Goal: Transaction & Acquisition: Subscribe to service/newsletter

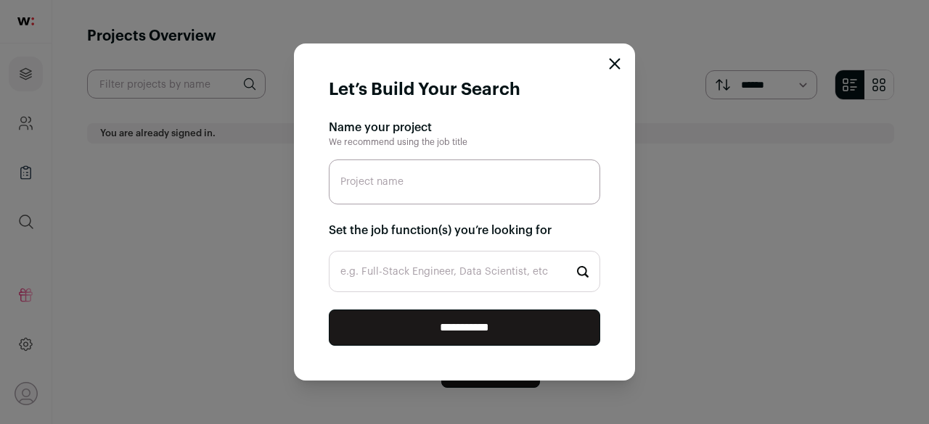
click at [610, 61] on icon "Close modal" at bounding box center [615, 64] width 12 height 12
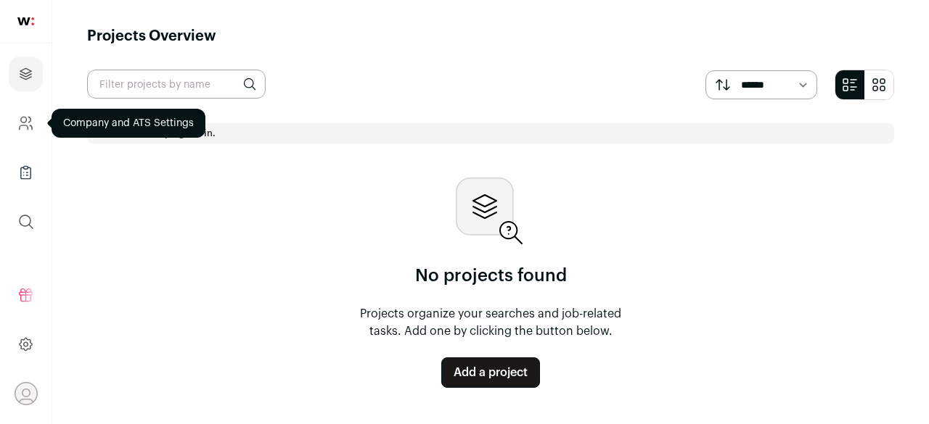
click at [21, 121] on icon "Company and ATS Settings" at bounding box center [24, 120] width 6 height 6
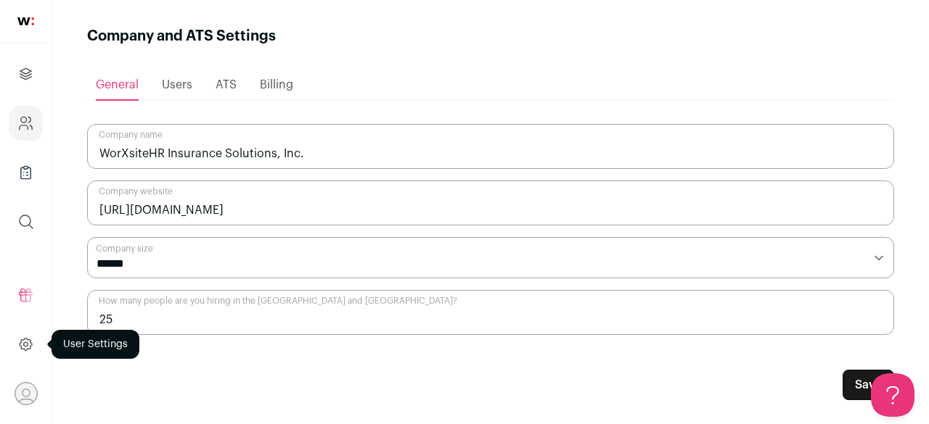
click at [26, 346] on icon at bounding box center [25, 344] width 17 height 17
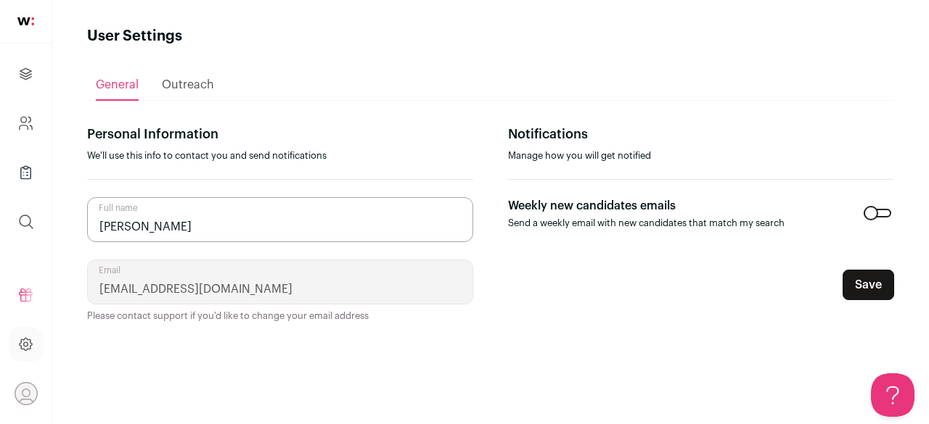
click at [22, 396] on icon "Open dropdown" at bounding box center [26, 394] width 22 height 22
click at [84, 380] on button "Logout" at bounding box center [130, 386] width 160 height 15
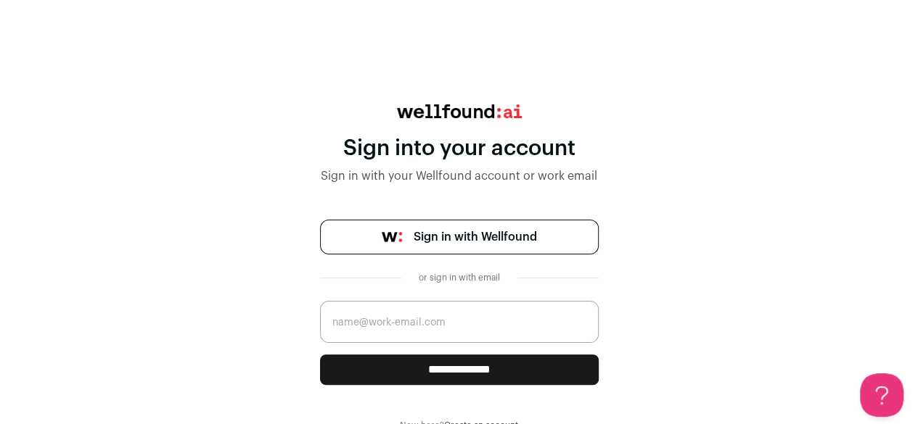
scroll to position [30, 0]
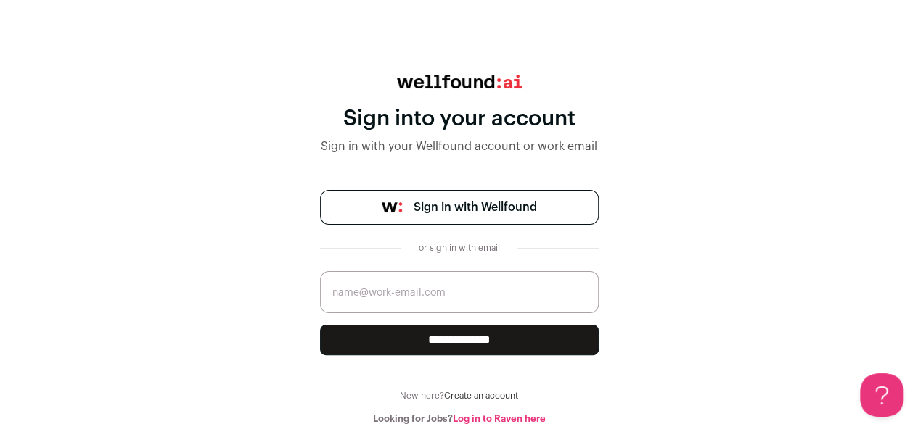
click at [503, 393] on link "Create an account" at bounding box center [481, 396] width 74 height 9
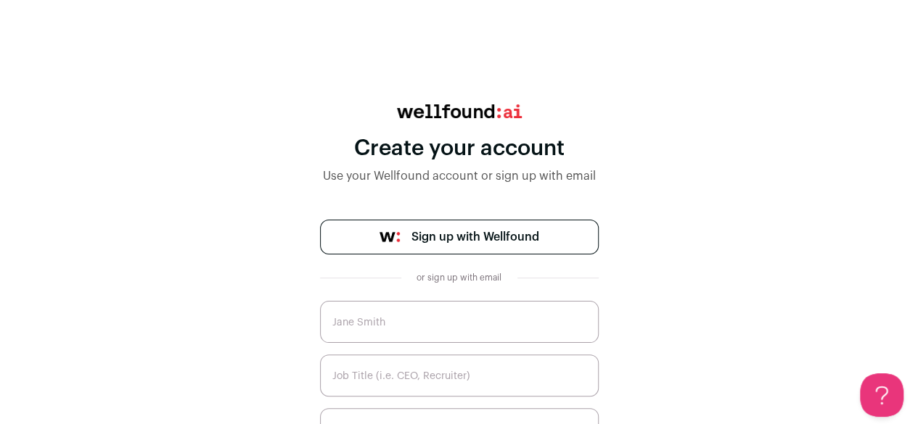
click at [448, 330] on input "text" at bounding box center [459, 322] width 279 height 42
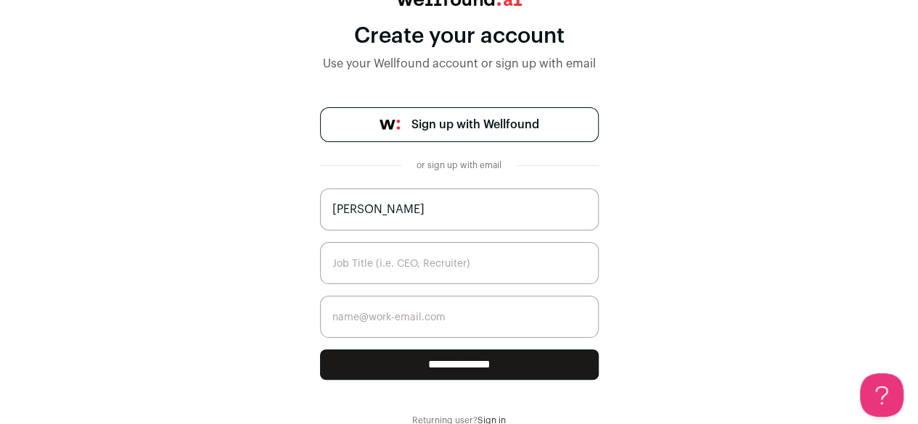
type input "[PERSON_NAME]"
click at [410, 320] on input "email" at bounding box center [459, 317] width 279 height 42
click at [405, 271] on input "text" at bounding box center [459, 263] width 279 height 42
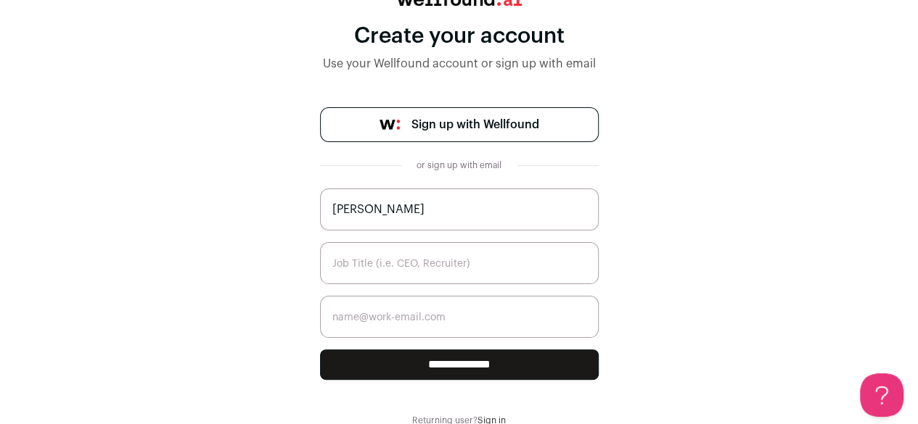
click at [405, 271] on input "text" at bounding box center [459, 263] width 279 height 42
paste input "Leadership & Enneagram Coach | Personal Growth Mentor"
type input "Leadership & Enneagram Coach | Personal Growth Mentor"
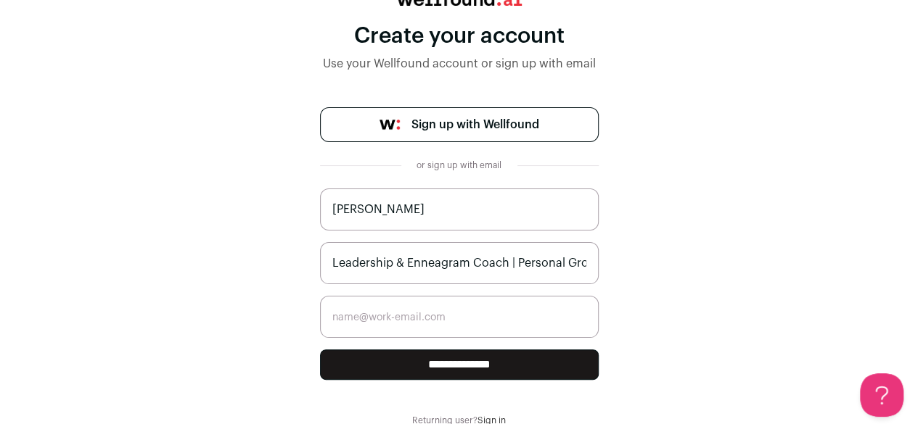
click at [440, 318] on input "email" at bounding box center [459, 317] width 279 height 42
paste input "[EMAIL_ADDRESS][DOMAIN_NAME]"
type input "[EMAIL_ADDRESS][DOMAIN_NAME]"
click at [459, 363] on input "**********" at bounding box center [459, 365] width 279 height 30
